Goal: Task Accomplishment & Management: Complete application form

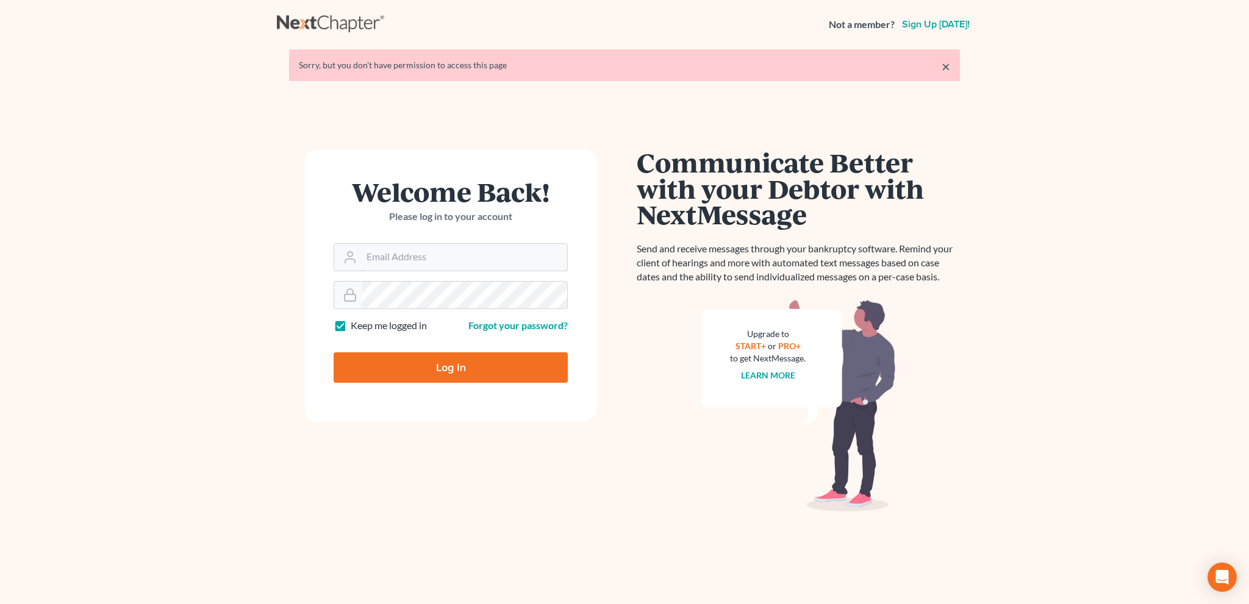
type input "[EMAIL_ADDRESS][DOMAIN_NAME]"
click at [434, 361] on input "Log In" at bounding box center [451, 368] width 234 height 30
type input "Thinking..."
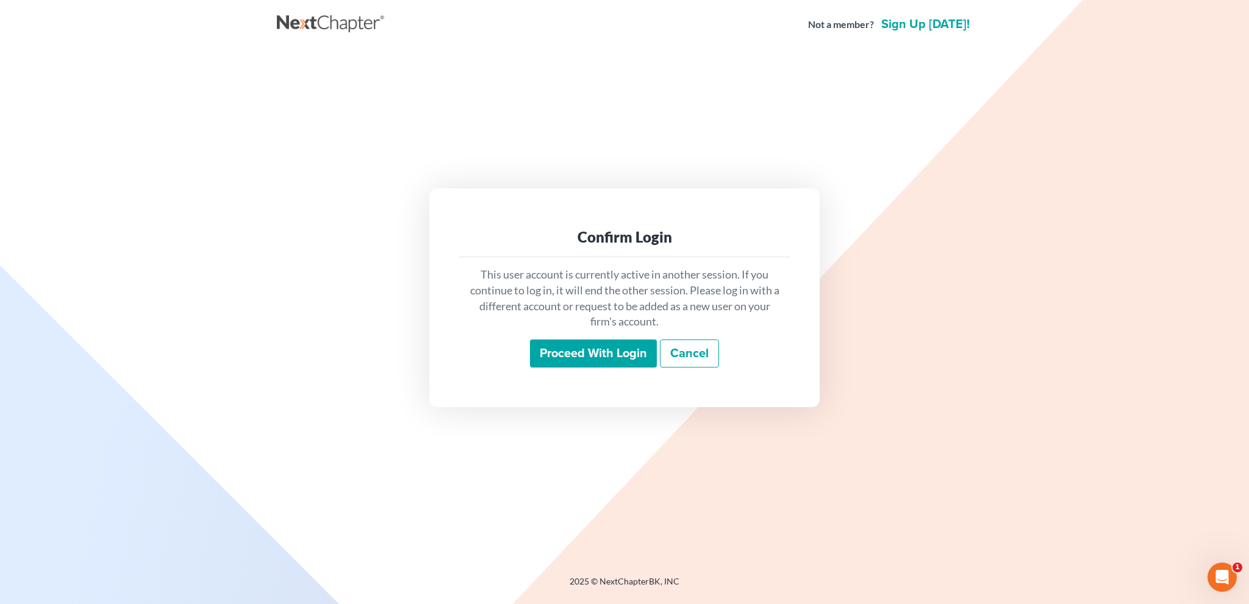
click at [581, 343] on input "Proceed with login" at bounding box center [593, 354] width 127 height 28
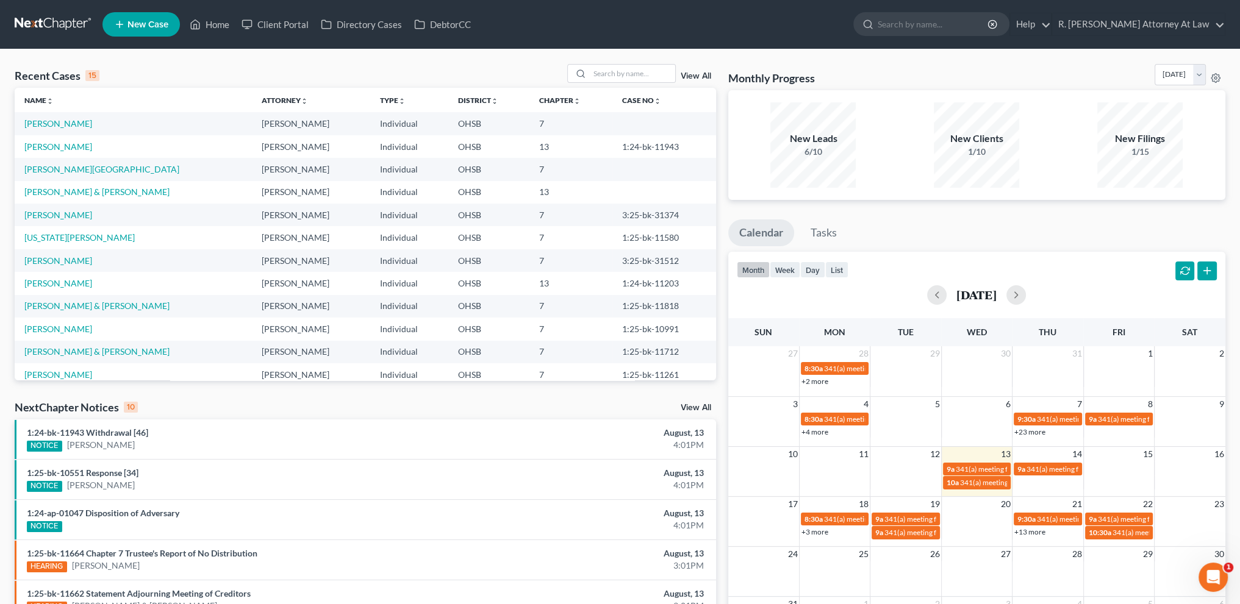
click at [1218, 578] on icon "Open Intercom Messenger" at bounding box center [1213, 578] width 20 height 20
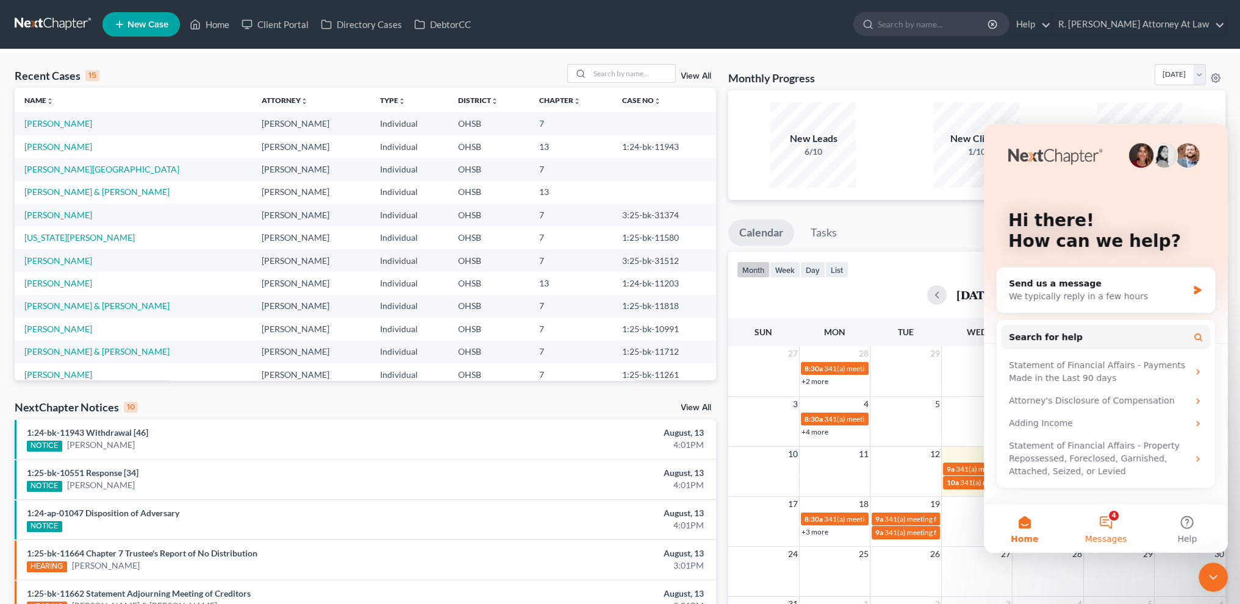
click at [1103, 518] on button "4 Messages" at bounding box center [1105, 528] width 81 height 49
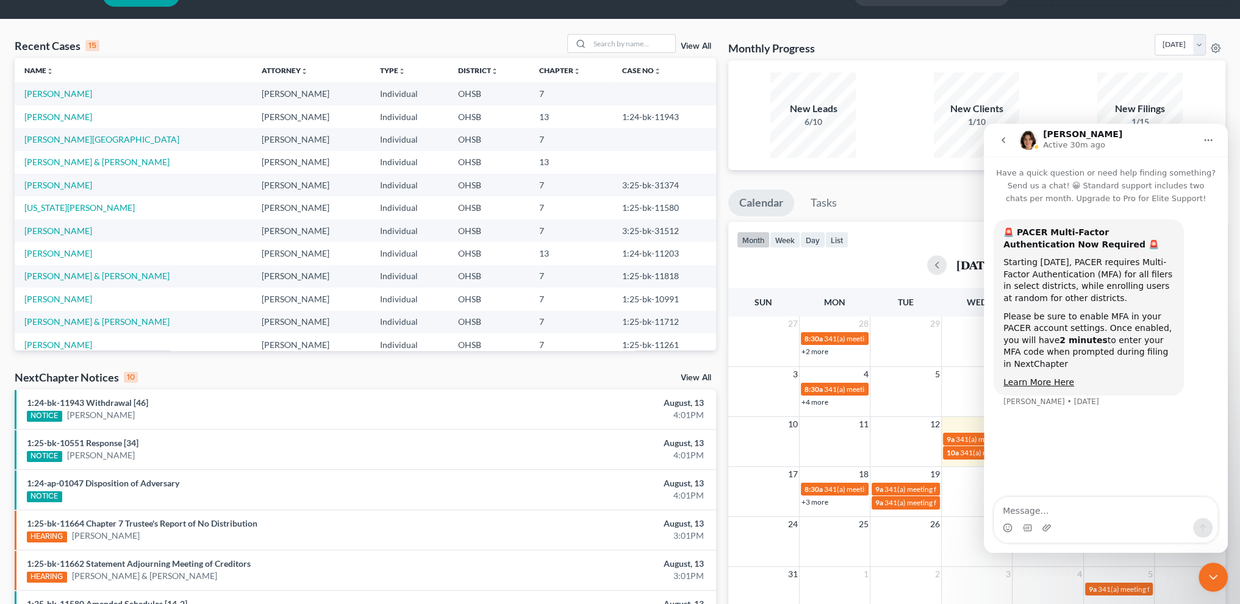
scroll to position [30, 0]
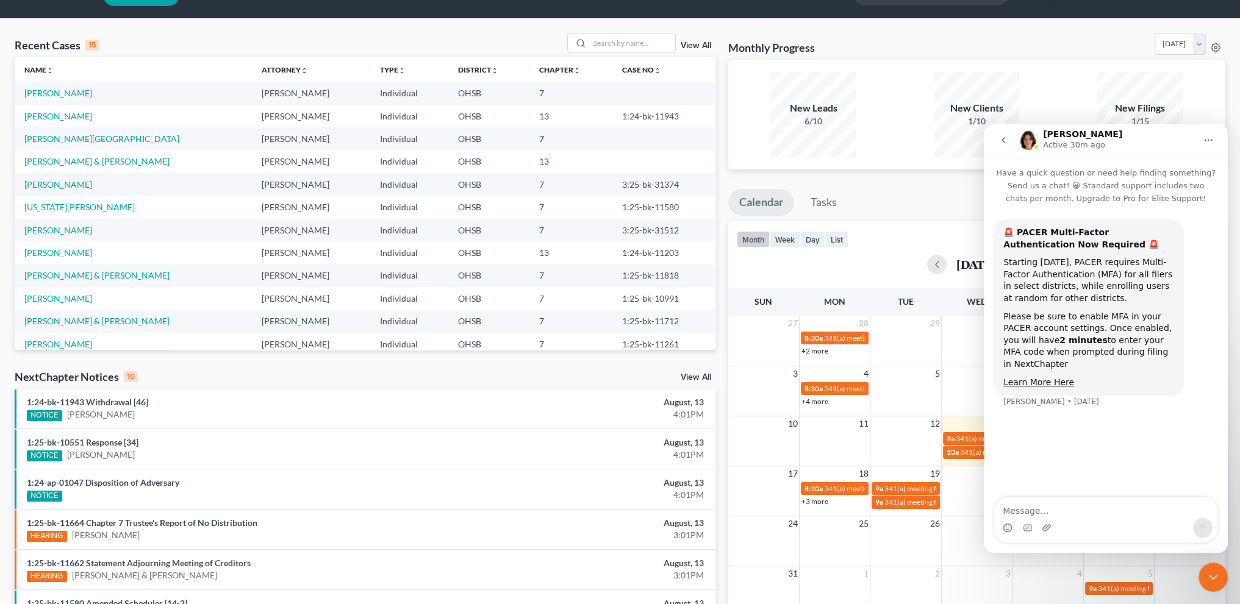
click at [1216, 579] on icon "Close Intercom Messenger" at bounding box center [1213, 577] width 15 height 15
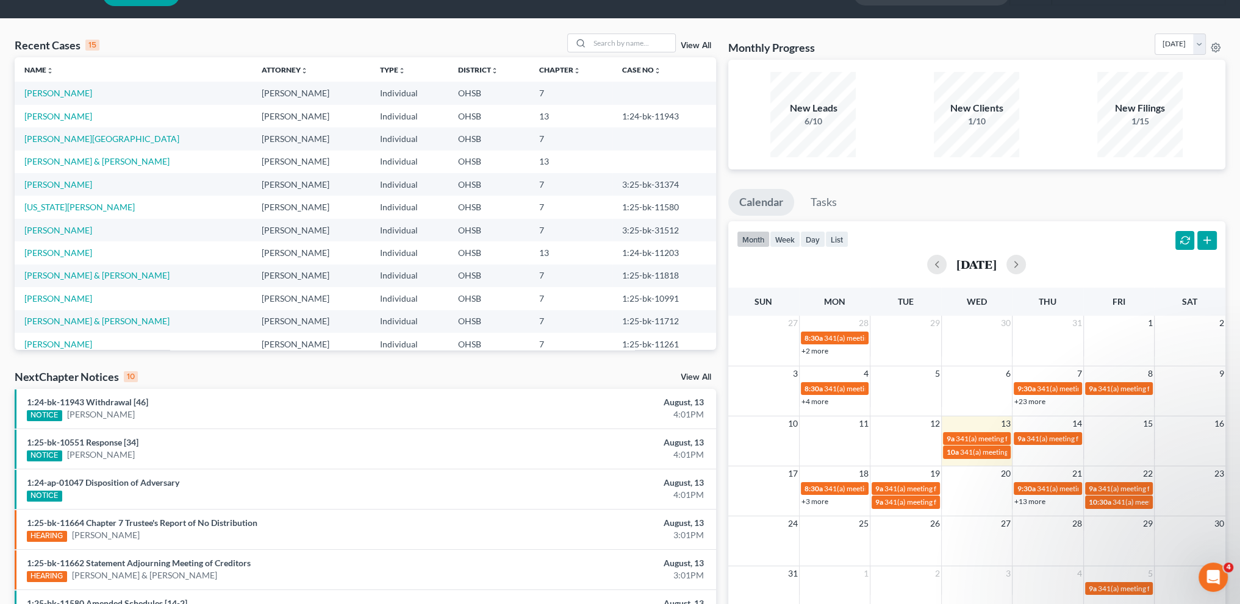
scroll to position [0, 0]
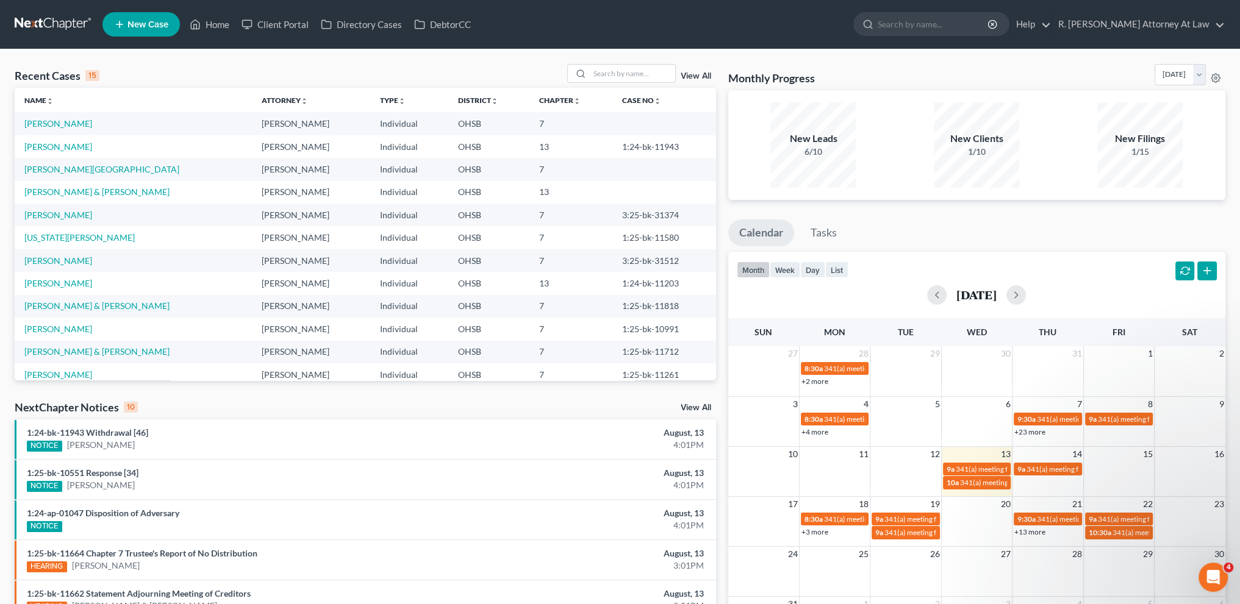
click at [65, 20] on link at bounding box center [54, 24] width 78 height 22
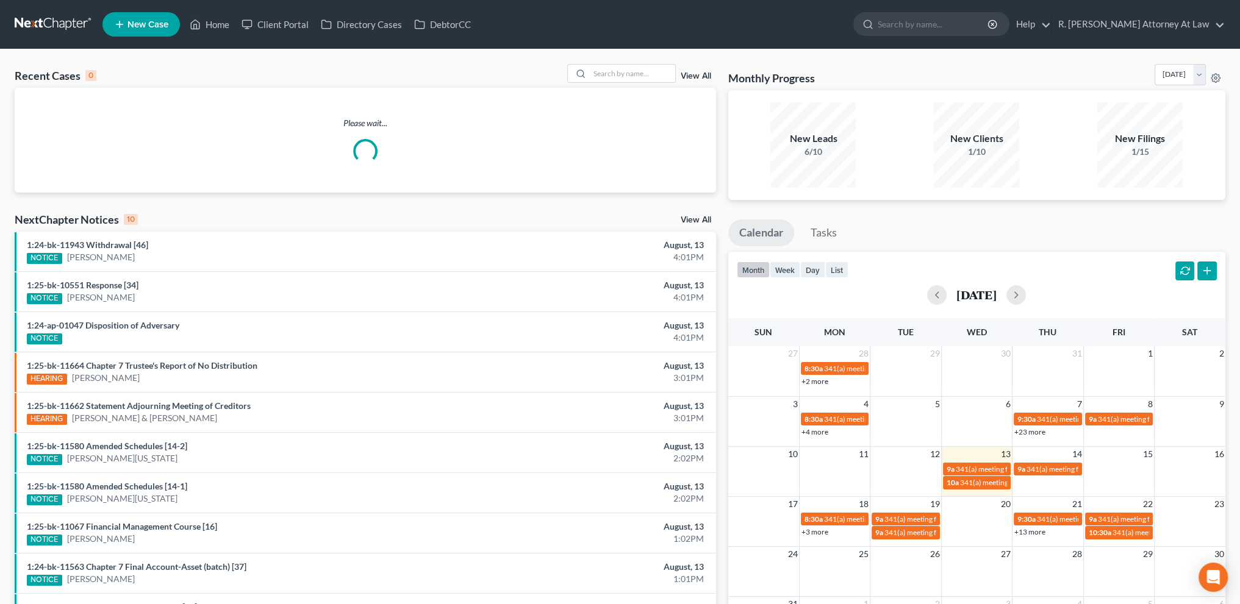
click at [136, 21] on span "New Case" at bounding box center [147, 24] width 41 height 9
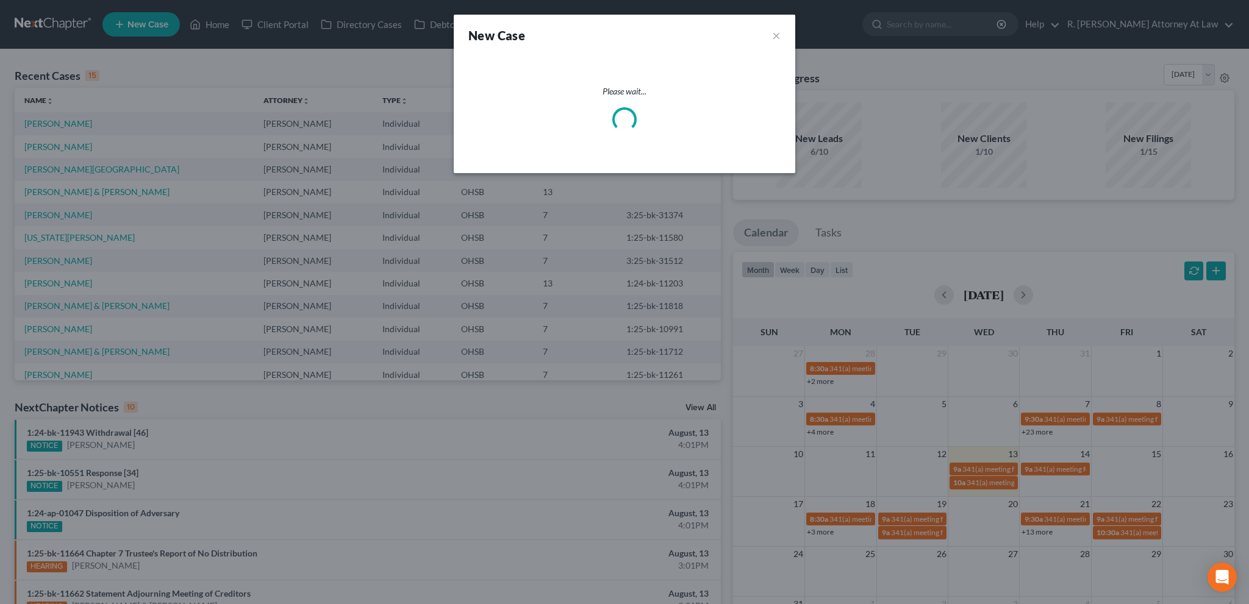
select select "62"
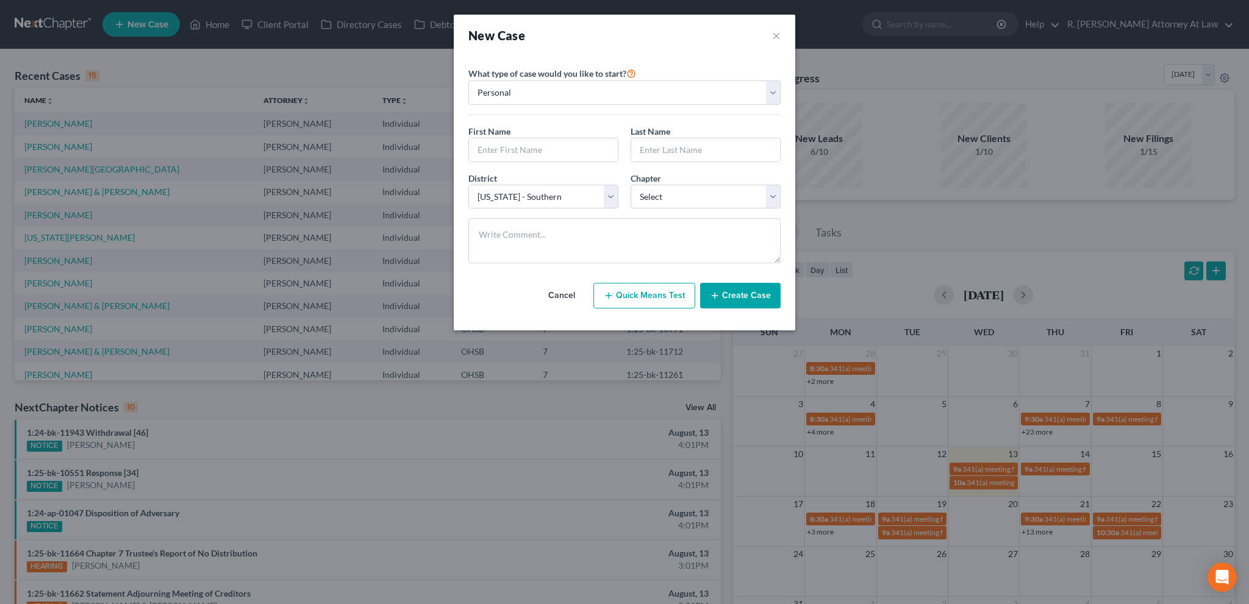
click at [556, 289] on button "Cancel" at bounding box center [562, 296] width 54 height 24
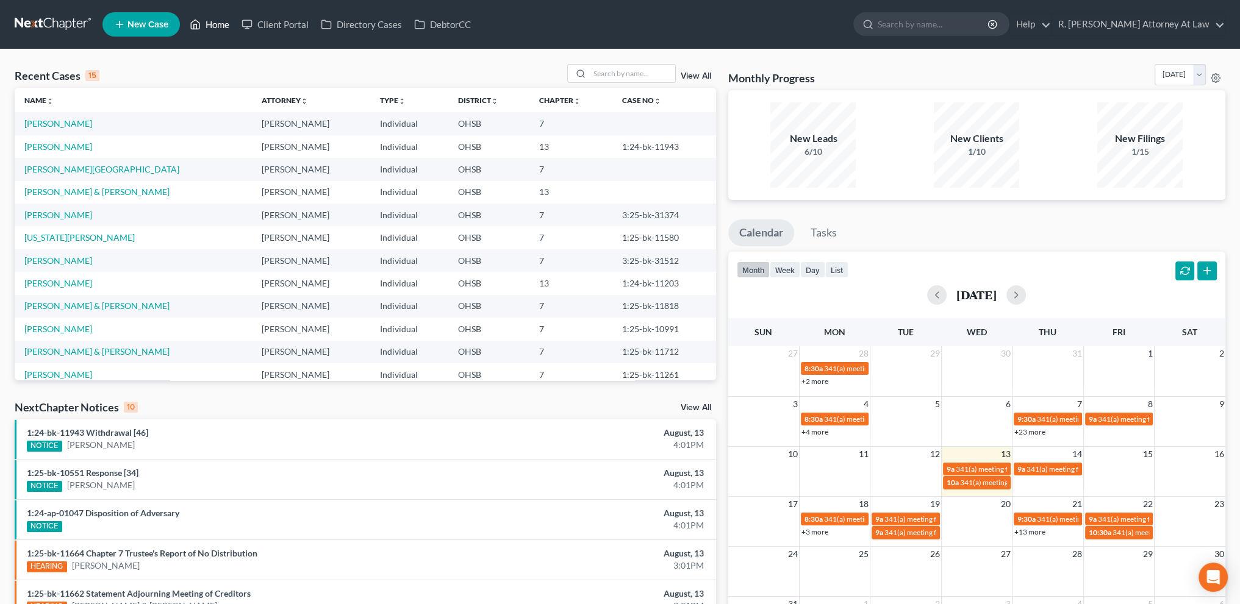
click at [228, 23] on link "Home" at bounding box center [210, 24] width 52 height 22
click at [207, 21] on link "Home" at bounding box center [210, 24] width 52 height 22
click at [203, 21] on link "Home" at bounding box center [210, 24] width 52 height 22
click at [215, 22] on link "Home" at bounding box center [210, 24] width 52 height 22
